Goal: Information Seeking & Learning: Find specific fact

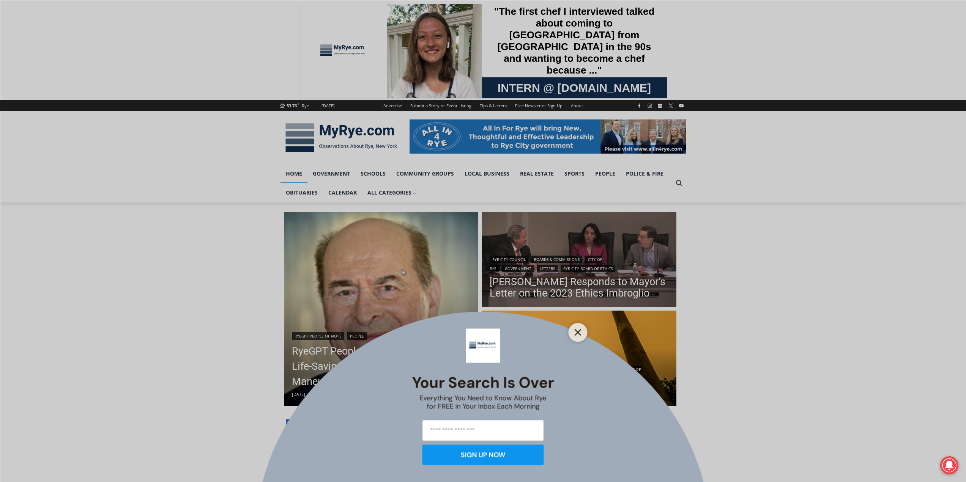
click at [578, 334] on icon "Close" at bounding box center [578, 332] width 7 height 7
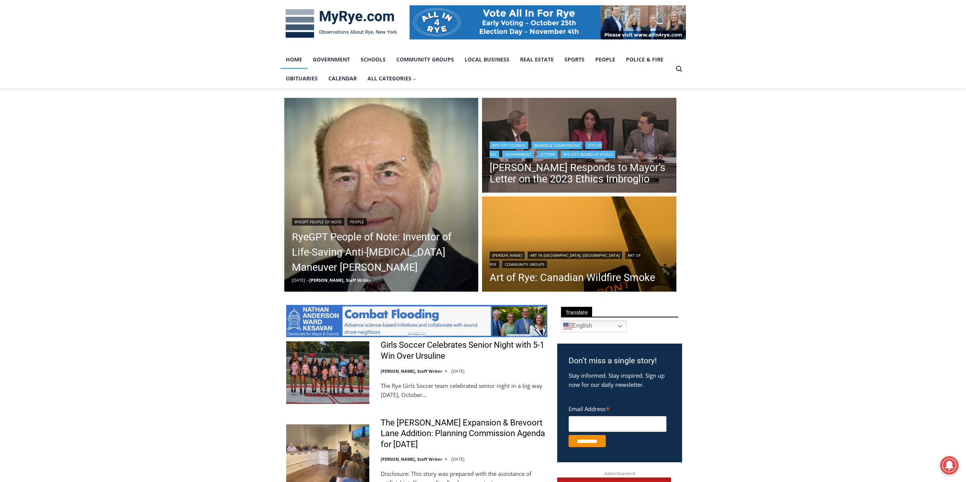
scroll to position [114, 0]
click at [522, 121] on img "Read More Henderson Responds to Mayor’s Letter on the 2023 Ethics Imbroglio" at bounding box center [579, 146] width 194 height 97
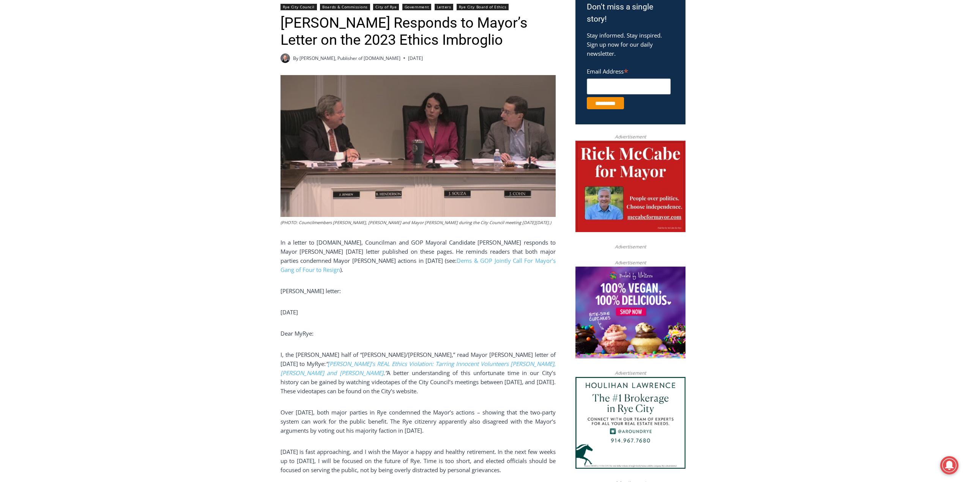
scroll to position [266, 0]
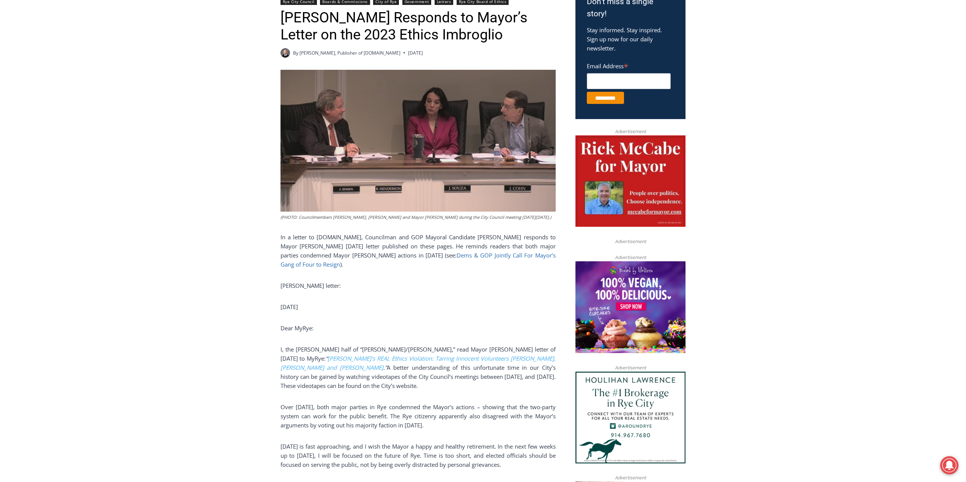
click at [467, 256] on link "Dems & GOP Jointly Call For Mayor’s Gang of Four to Resign" at bounding box center [418, 260] width 275 height 17
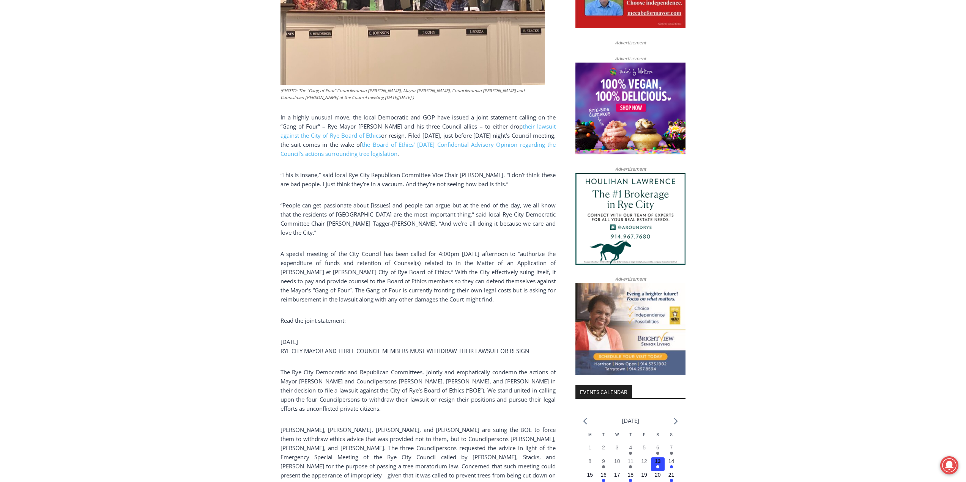
scroll to position [478, 0]
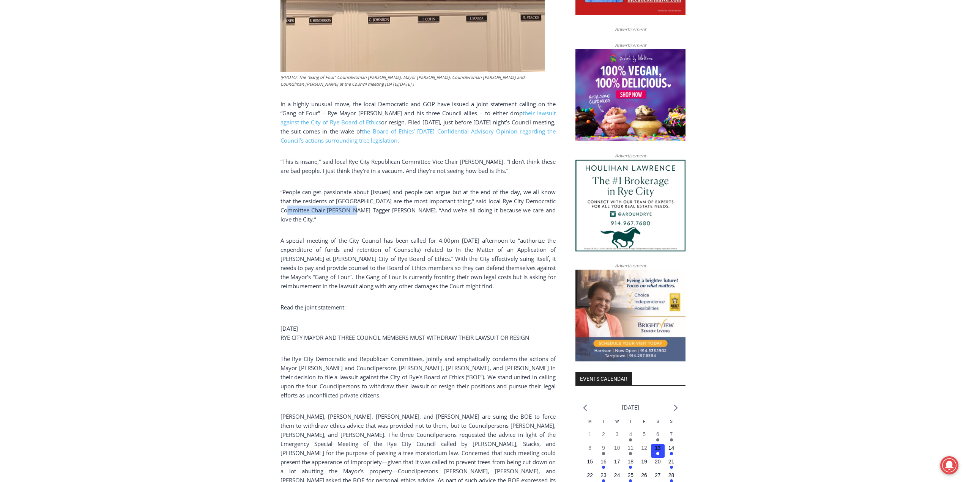
drag, startPoint x: 280, startPoint y: 214, endPoint x: 342, endPoint y: 214, distance: 62.6
copy p "Danielle Tagger-Epstein"
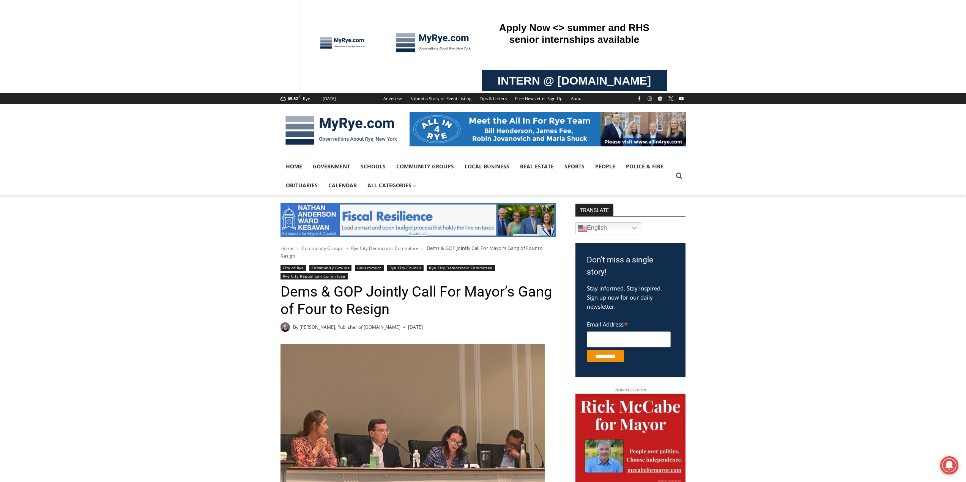
scroll to position [0, 0]
